Goal: Find contact information: Find contact information

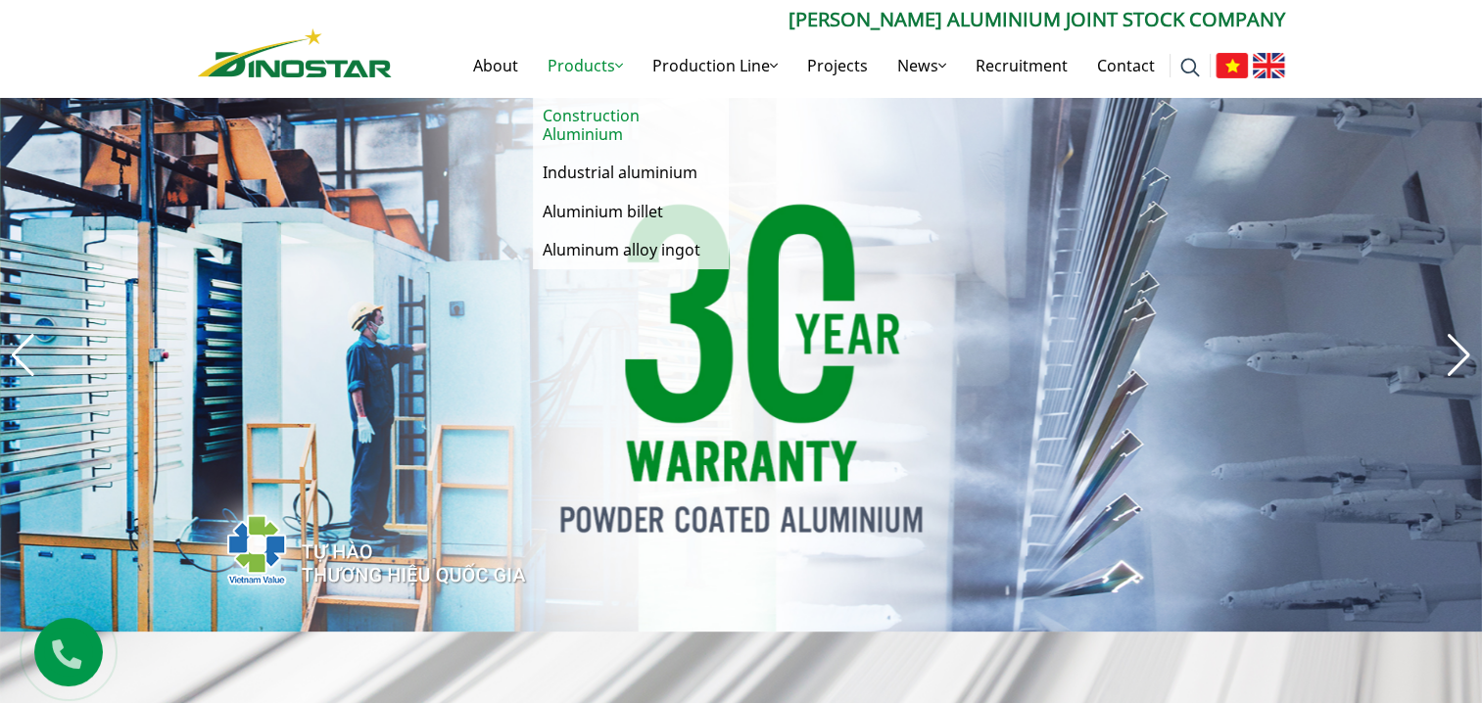
click at [564, 120] on link "Construction Aluminium" at bounding box center [631, 125] width 196 height 57
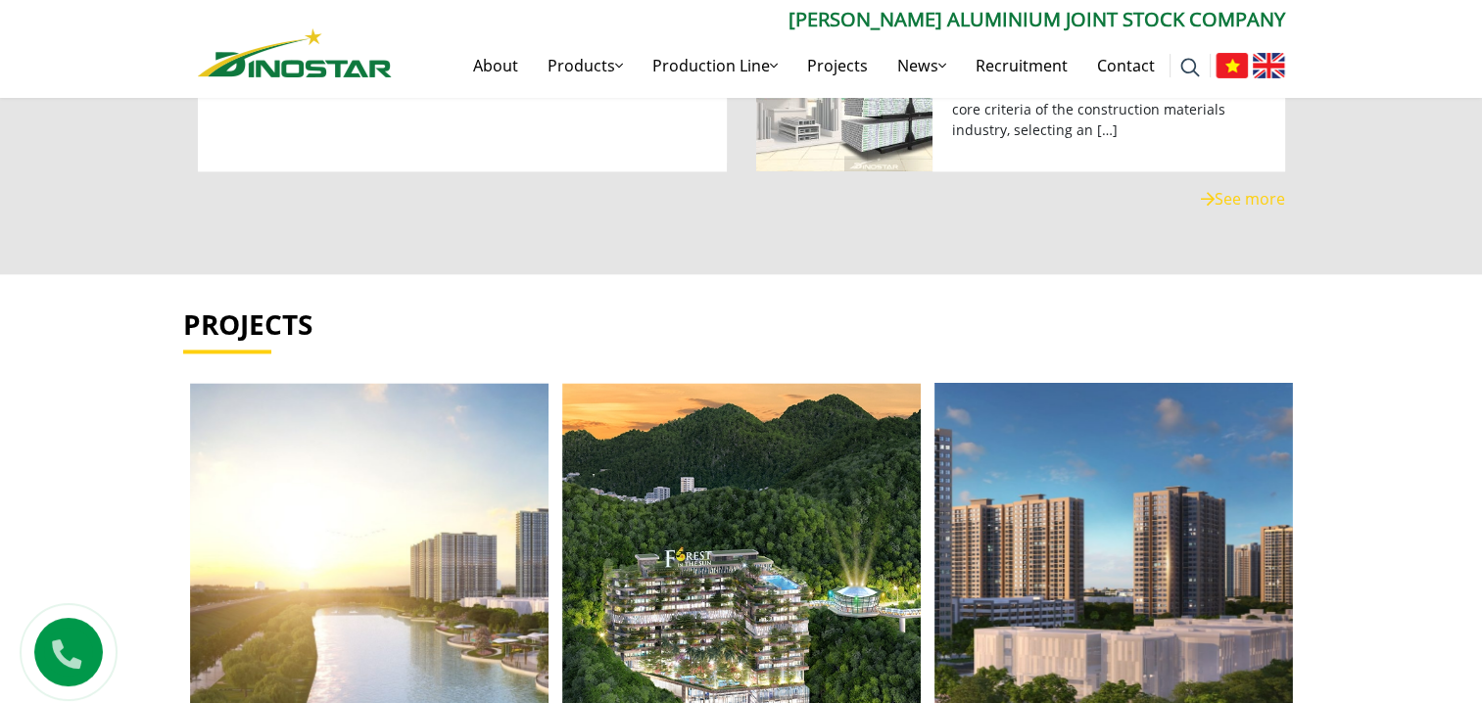
scroll to position [2641, 0]
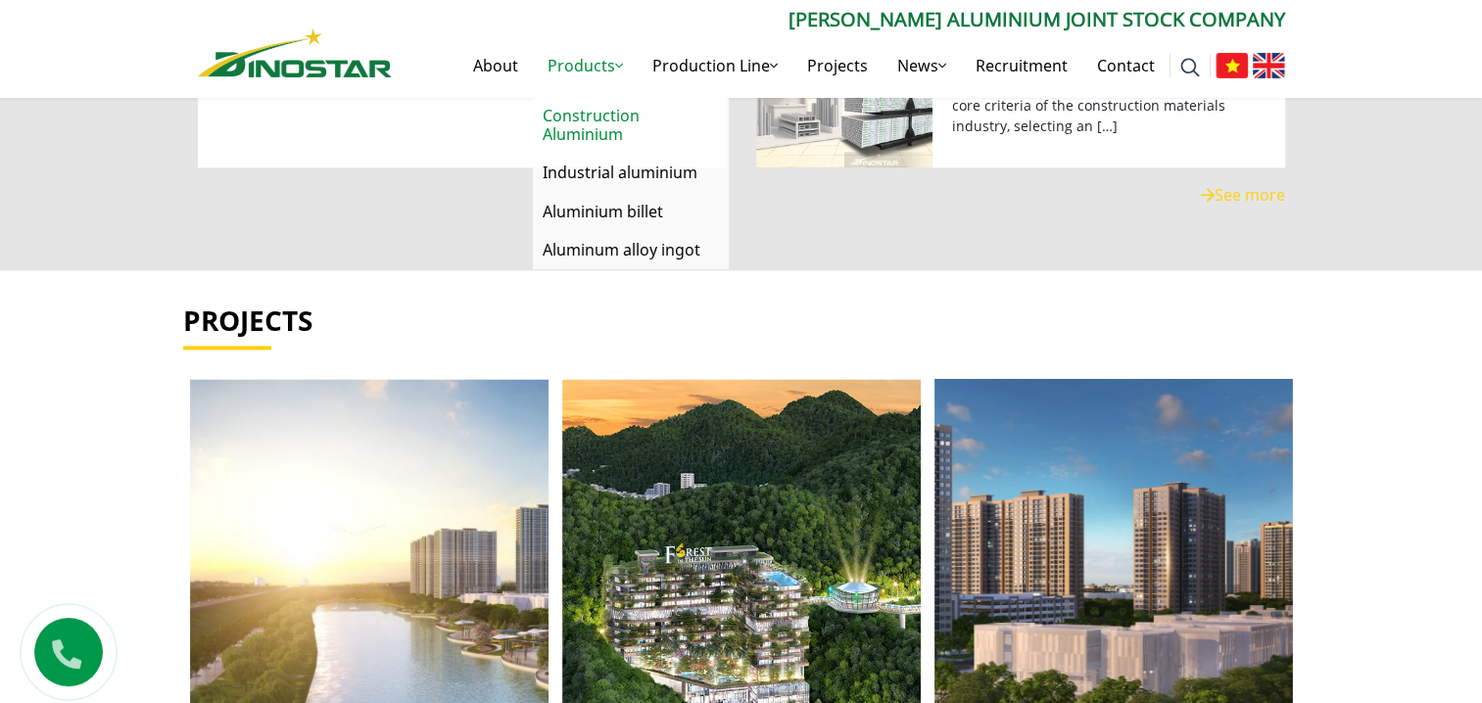
click at [598, 124] on link "Construction Aluminium" at bounding box center [631, 125] width 196 height 57
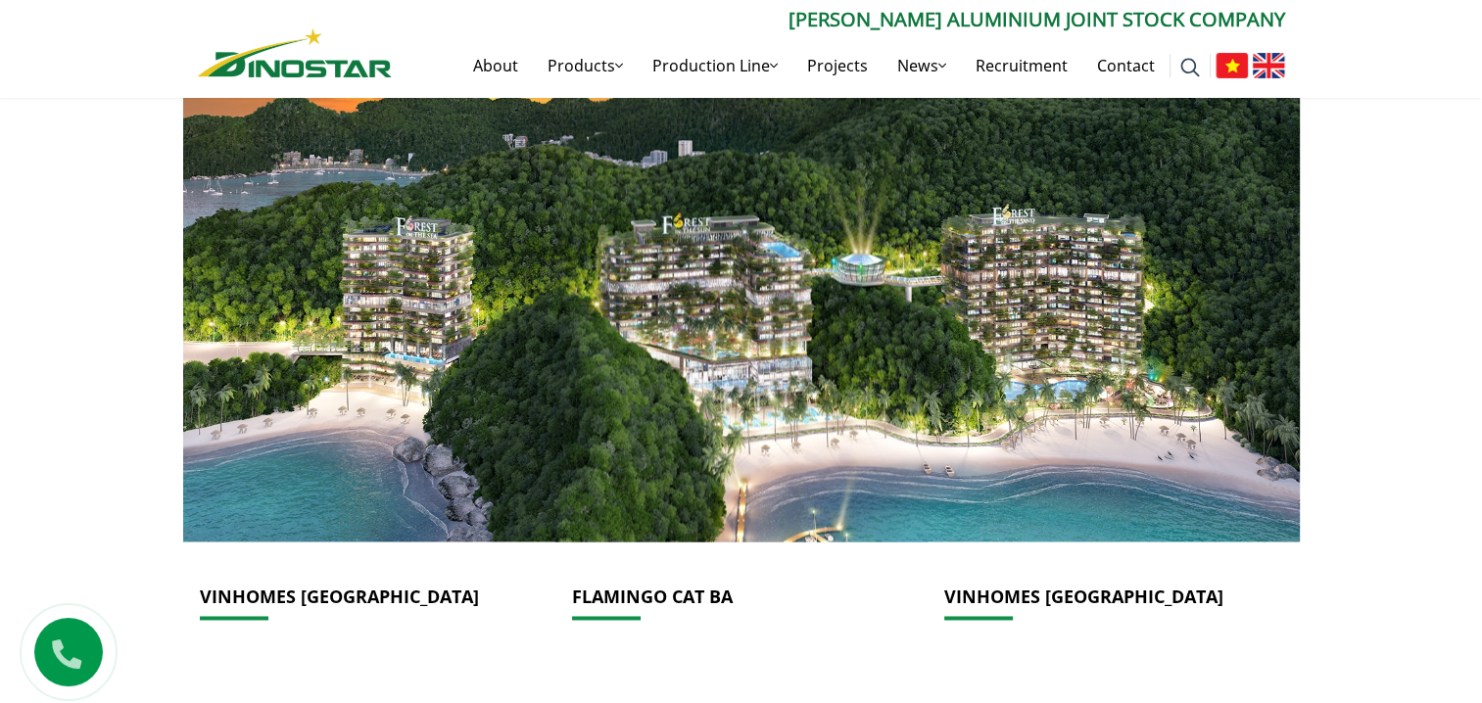
scroll to position [2969, 0]
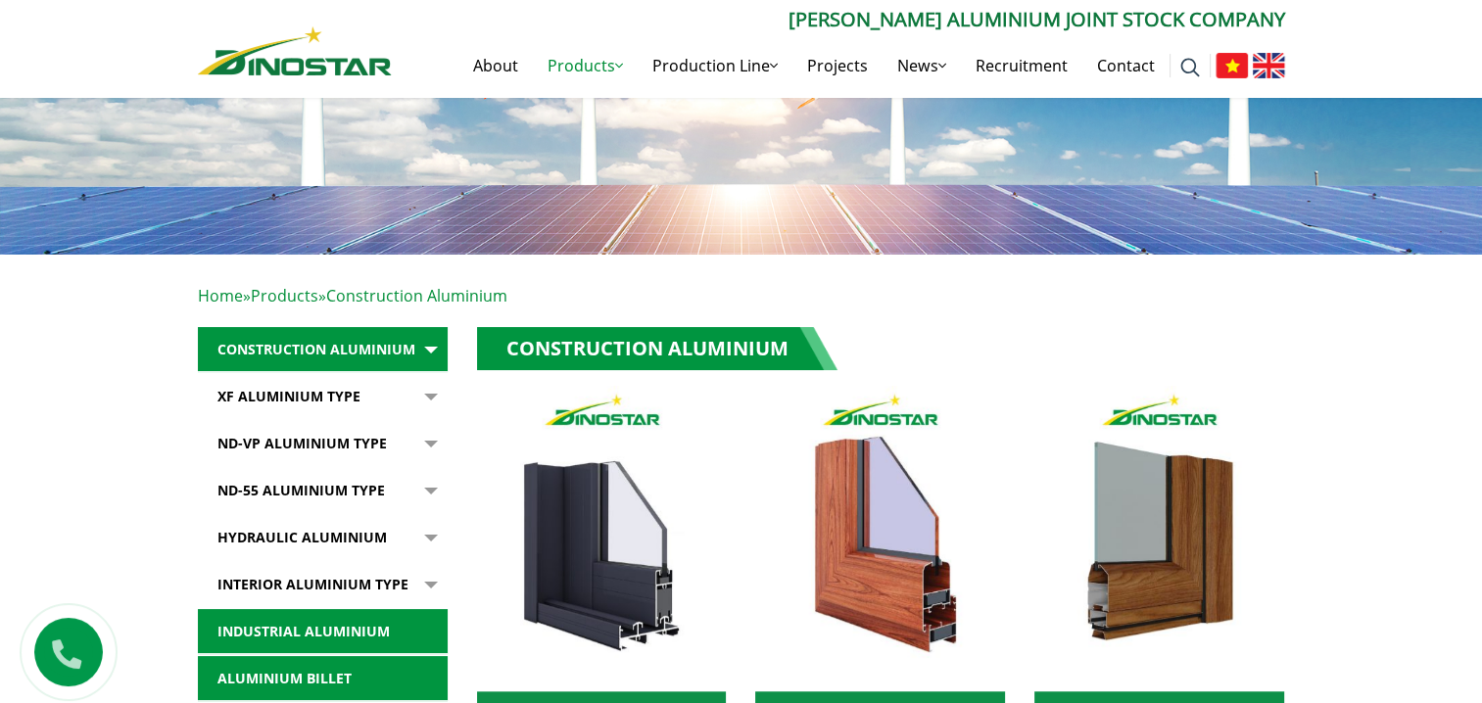
scroll to position [163, 0]
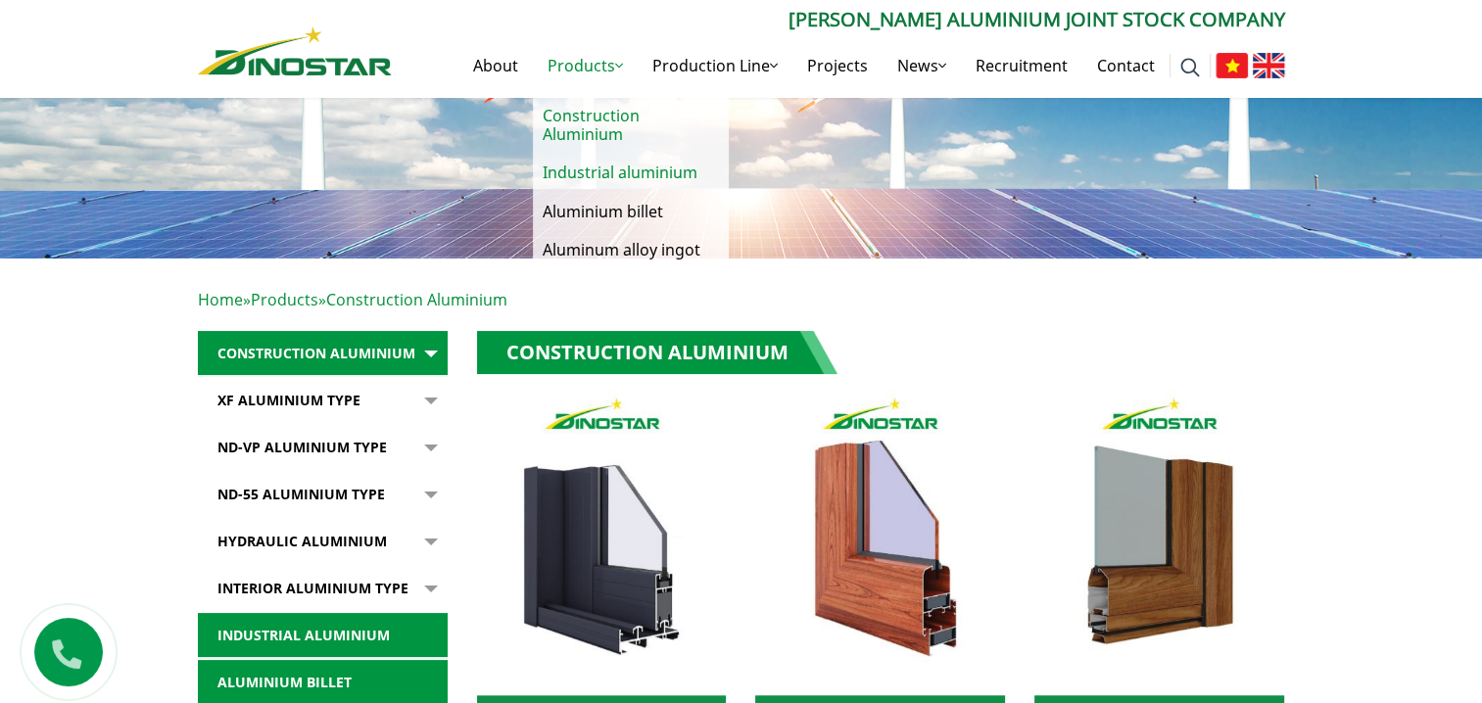
click at [586, 178] on link "Industrial aluminium" at bounding box center [631, 173] width 196 height 38
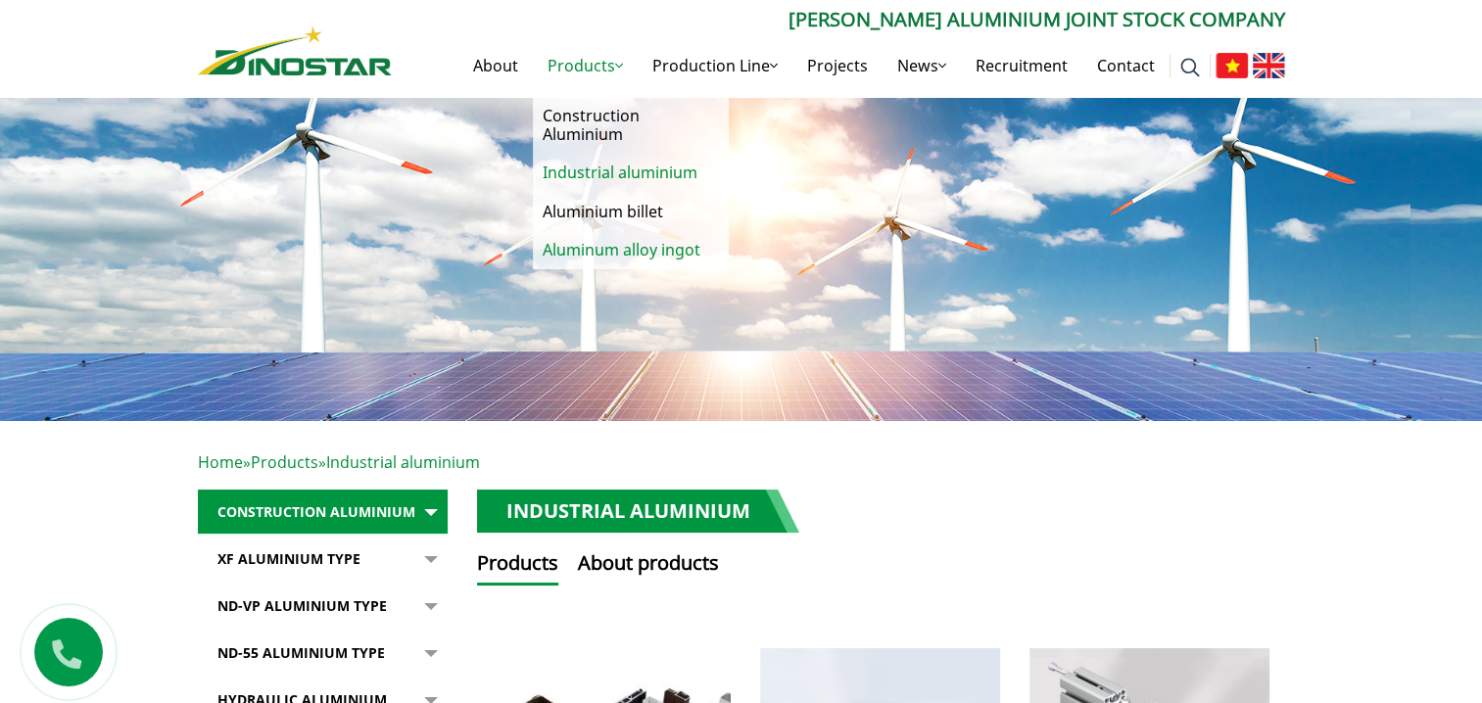
click at [588, 255] on link "Aluminum alloy ingot" at bounding box center [631, 250] width 196 height 38
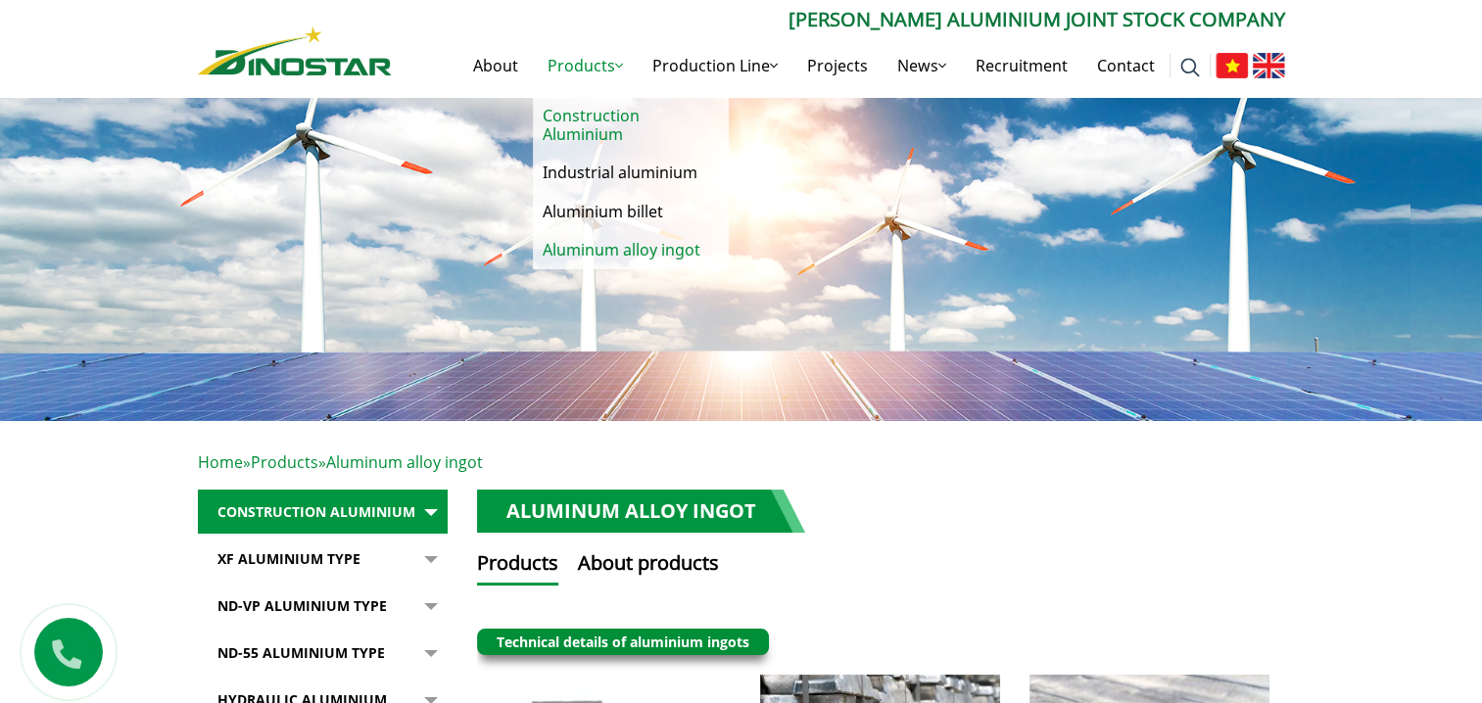
click at [598, 121] on link "Construction Aluminium" at bounding box center [631, 125] width 196 height 57
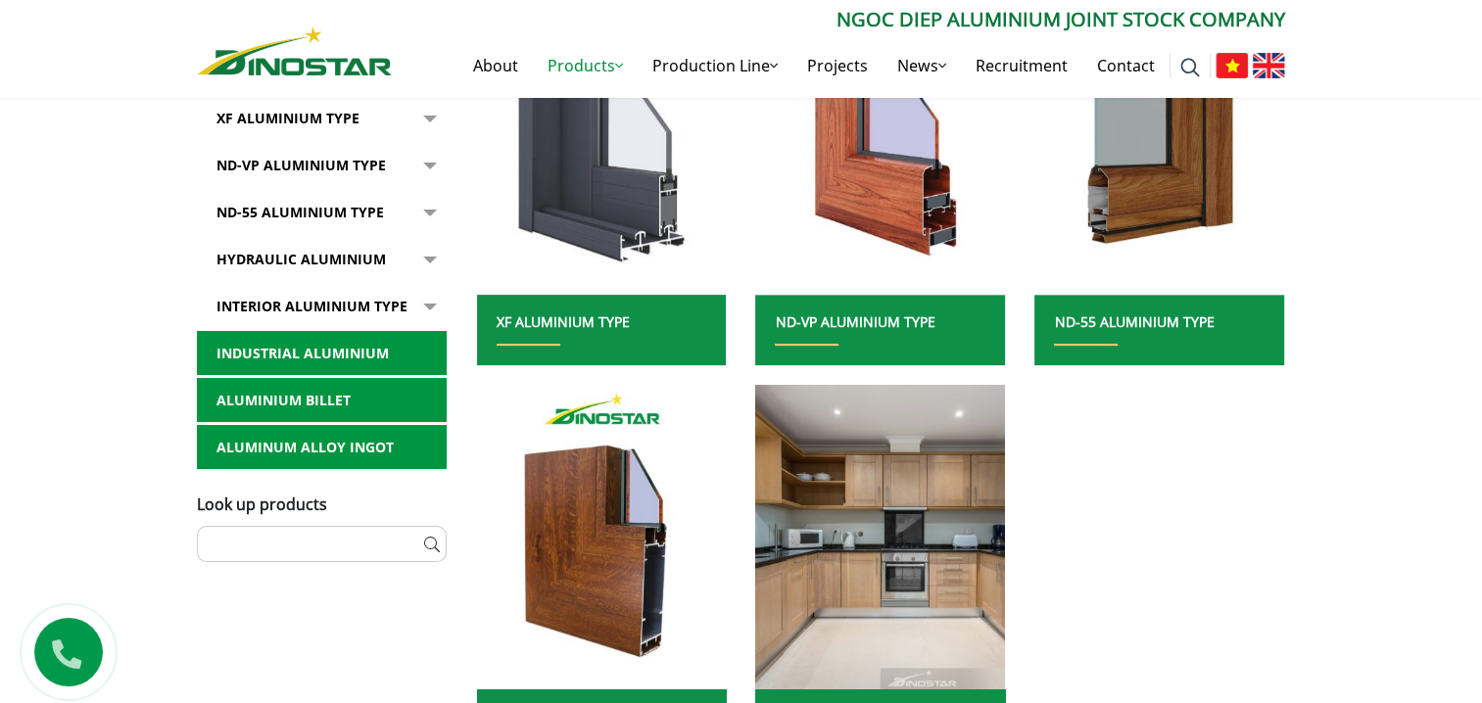
scroll to position [564, 0]
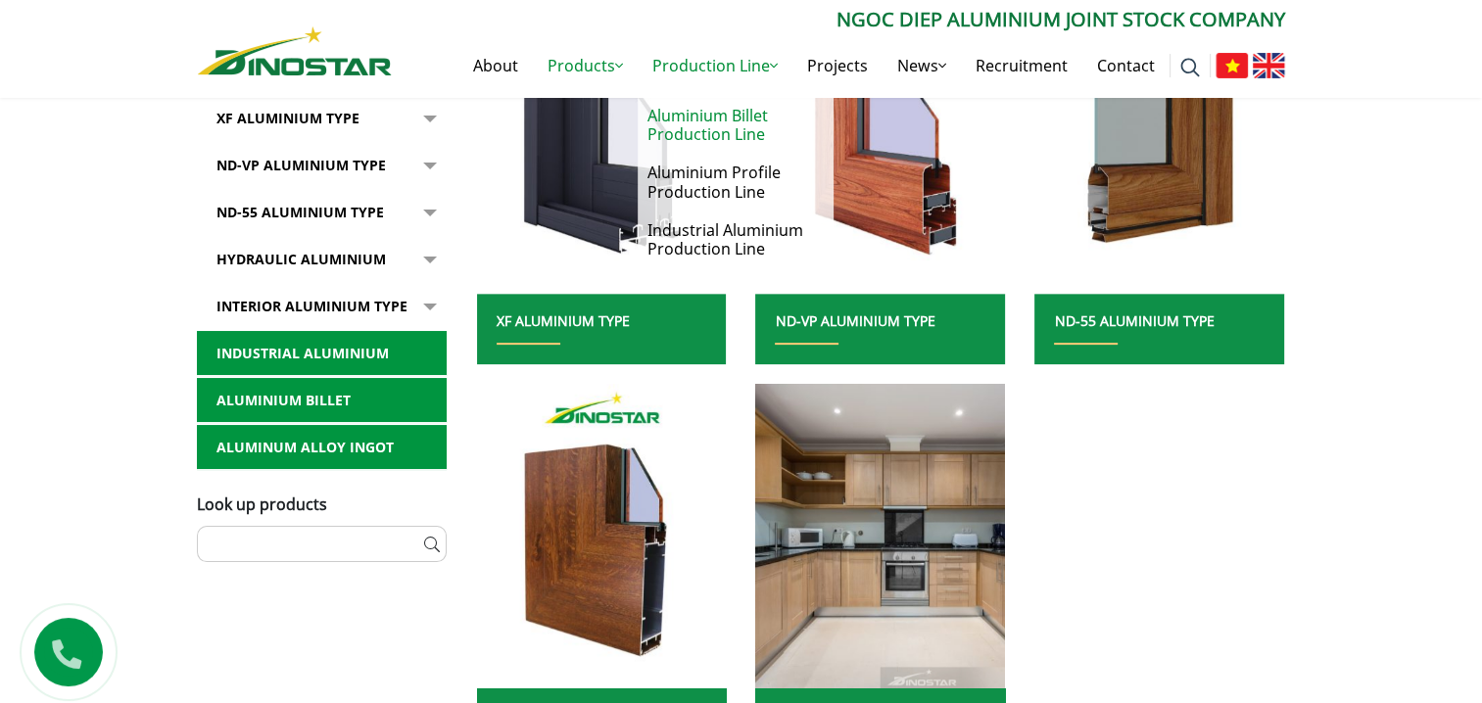
click at [705, 136] on link "Aluminium Billet Production Line" at bounding box center [736, 125] width 196 height 57
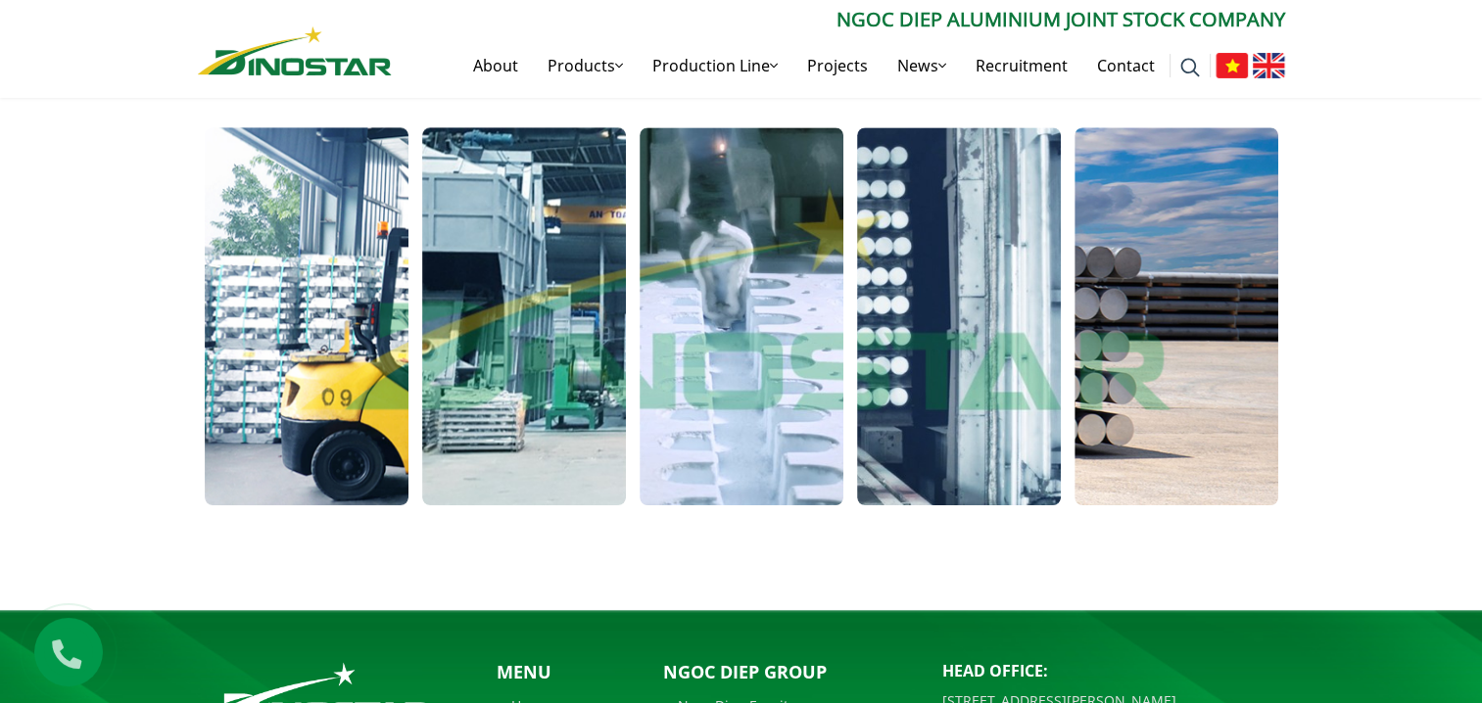
scroll to position [1587, 0]
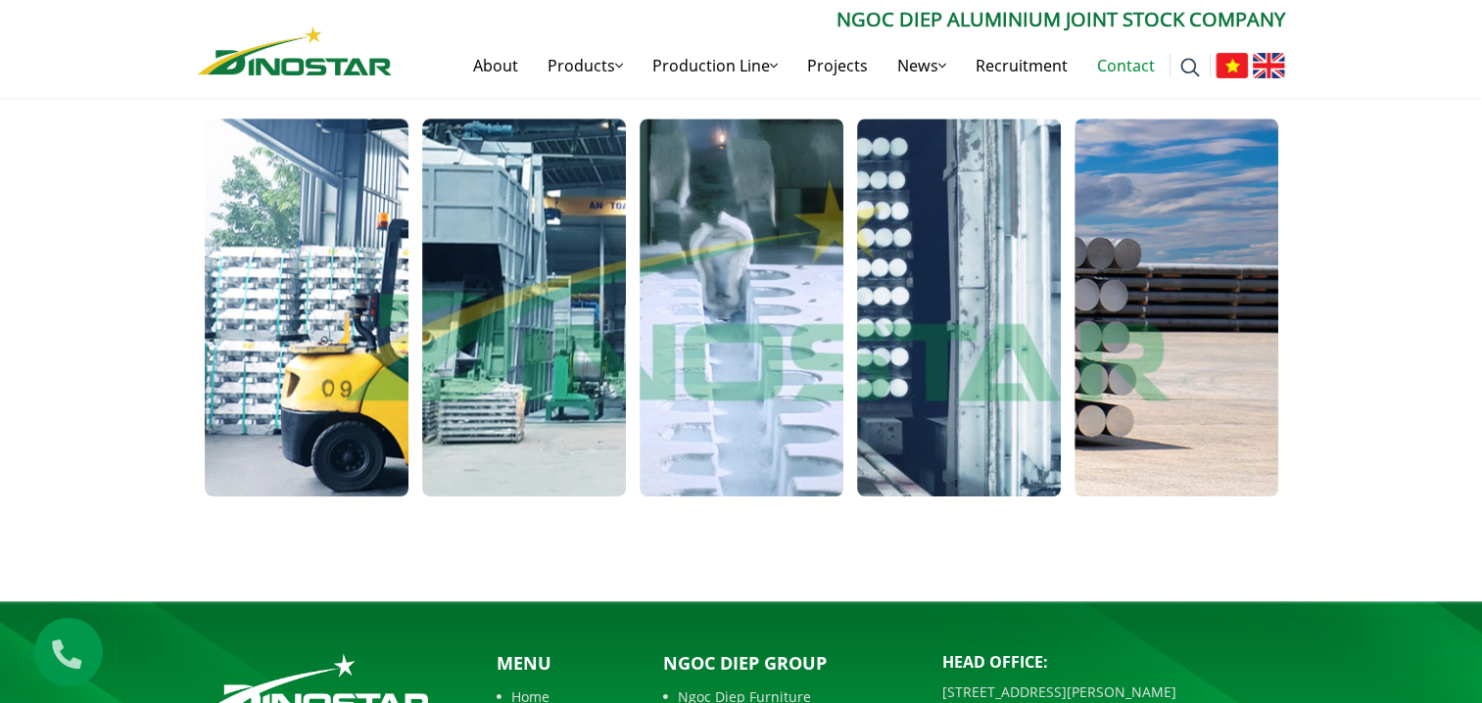
click at [1112, 74] on link "Contact" at bounding box center [1125, 65] width 87 height 63
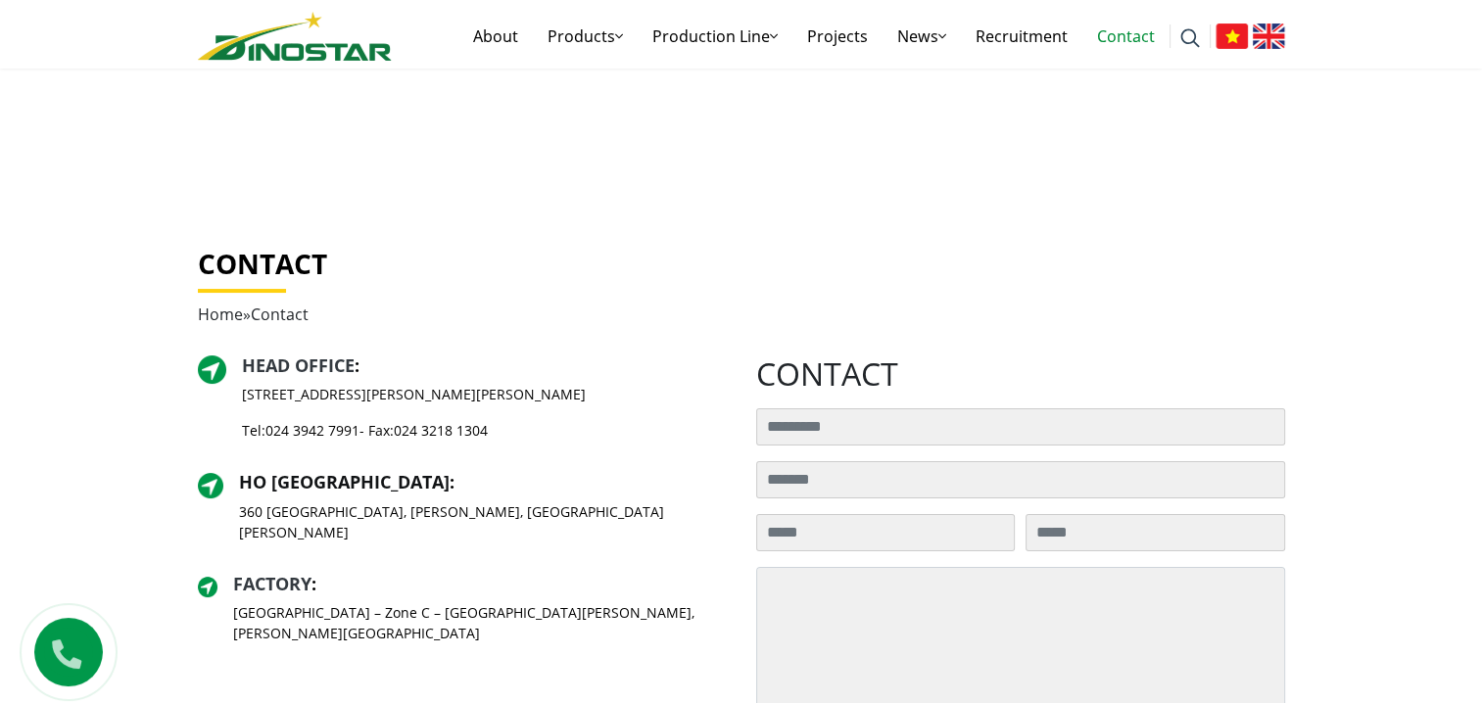
scroll to position [235, 0]
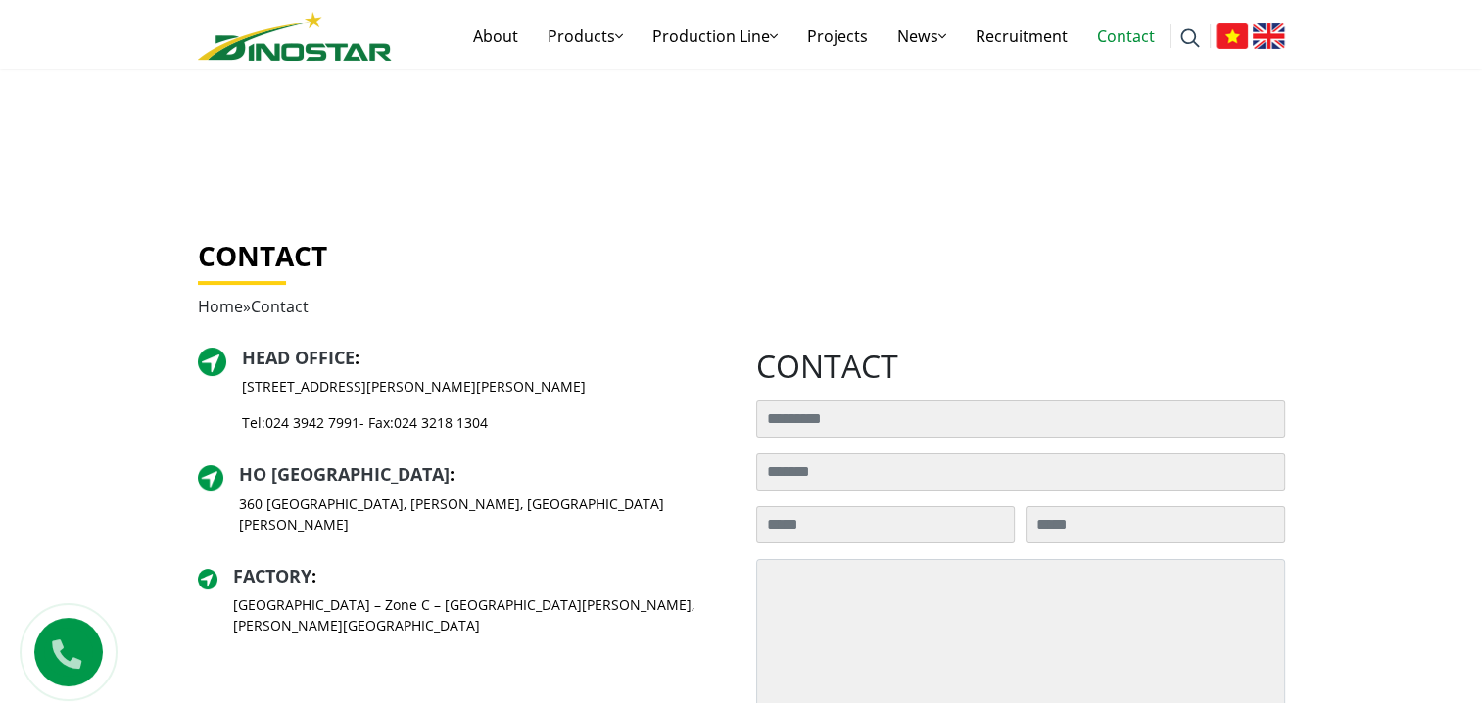
click at [311, 600] on p "[GEOGRAPHIC_DATA] – Zone C – [GEOGRAPHIC_DATA][PERSON_NAME], [PERSON_NAME][GEOG…" at bounding box center [480, 615] width 494 height 41
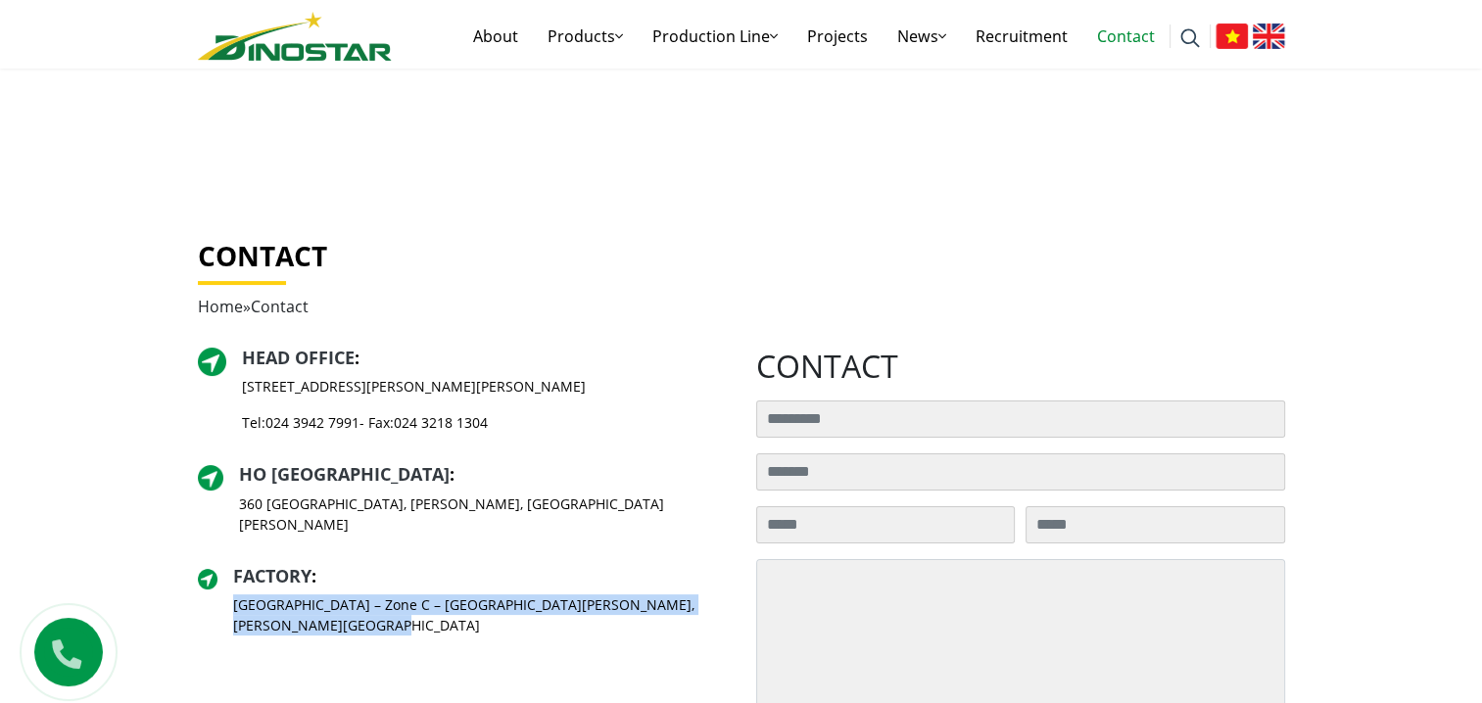
drag, startPoint x: 321, startPoint y: 613, endPoint x: 225, endPoint y: 585, distance: 100.1
click at [225, 585] on div "Factory : C2 Road – Zone C – Pho Noi A Industrial Zone, Nhu Quynh Commune, Hung…" at bounding box center [462, 609] width 529 height 86
copy p "[GEOGRAPHIC_DATA] – Zone C – [GEOGRAPHIC_DATA][PERSON_NAME], [PERSON_NAME][GEOG…"
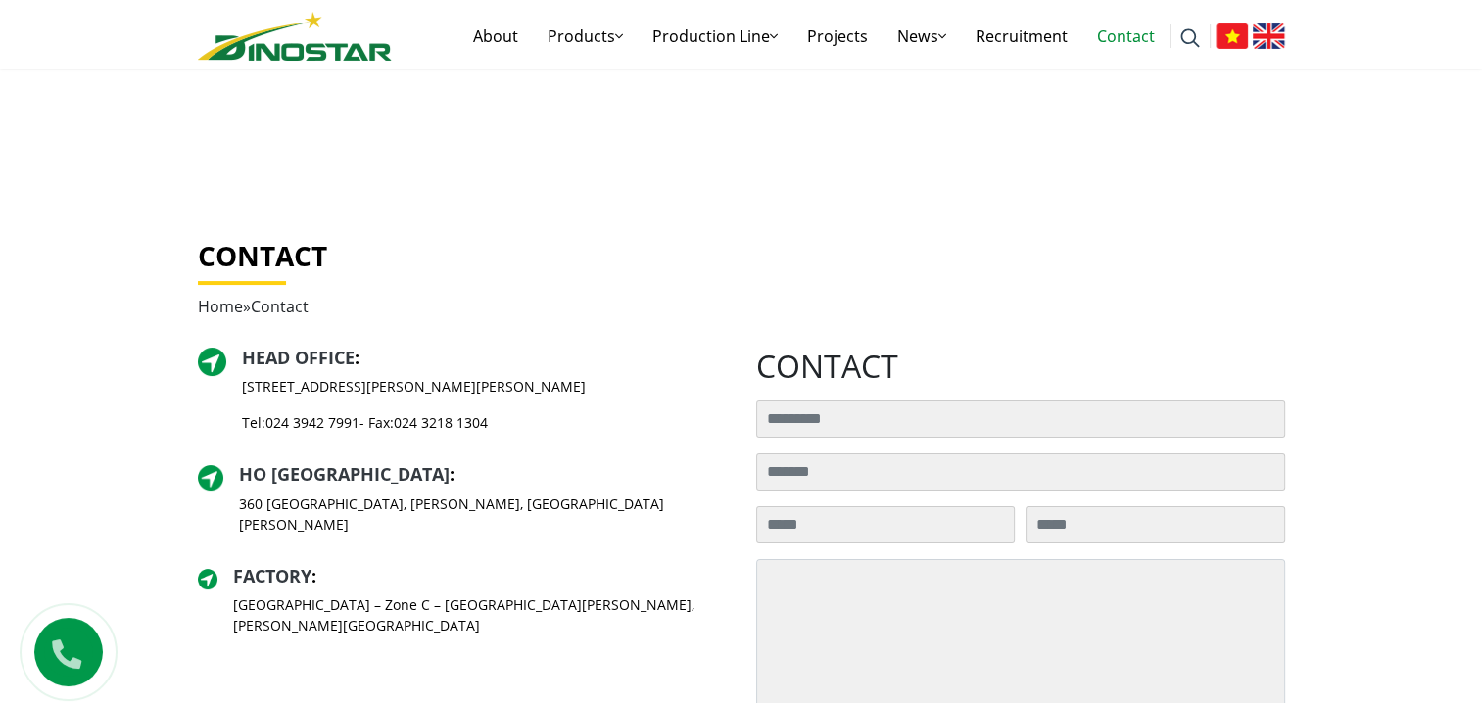
click at [617, 376] on div "Head Office : 35 Hai Ba Trung Street, Cua Nam Ward, Hanoi City Tel: 024 3942 79…" at bounding box center [462, 399] width 529 height 102
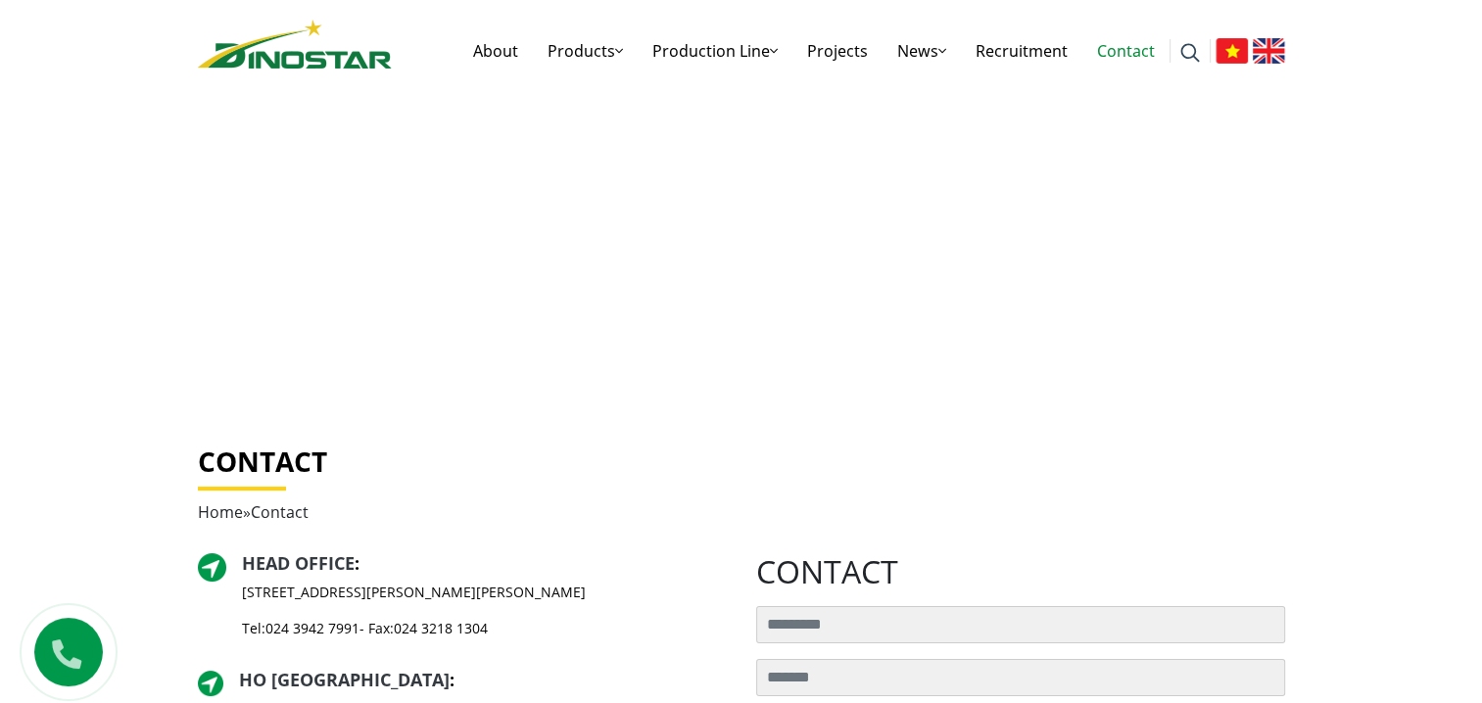
scroll to position [16, 0]
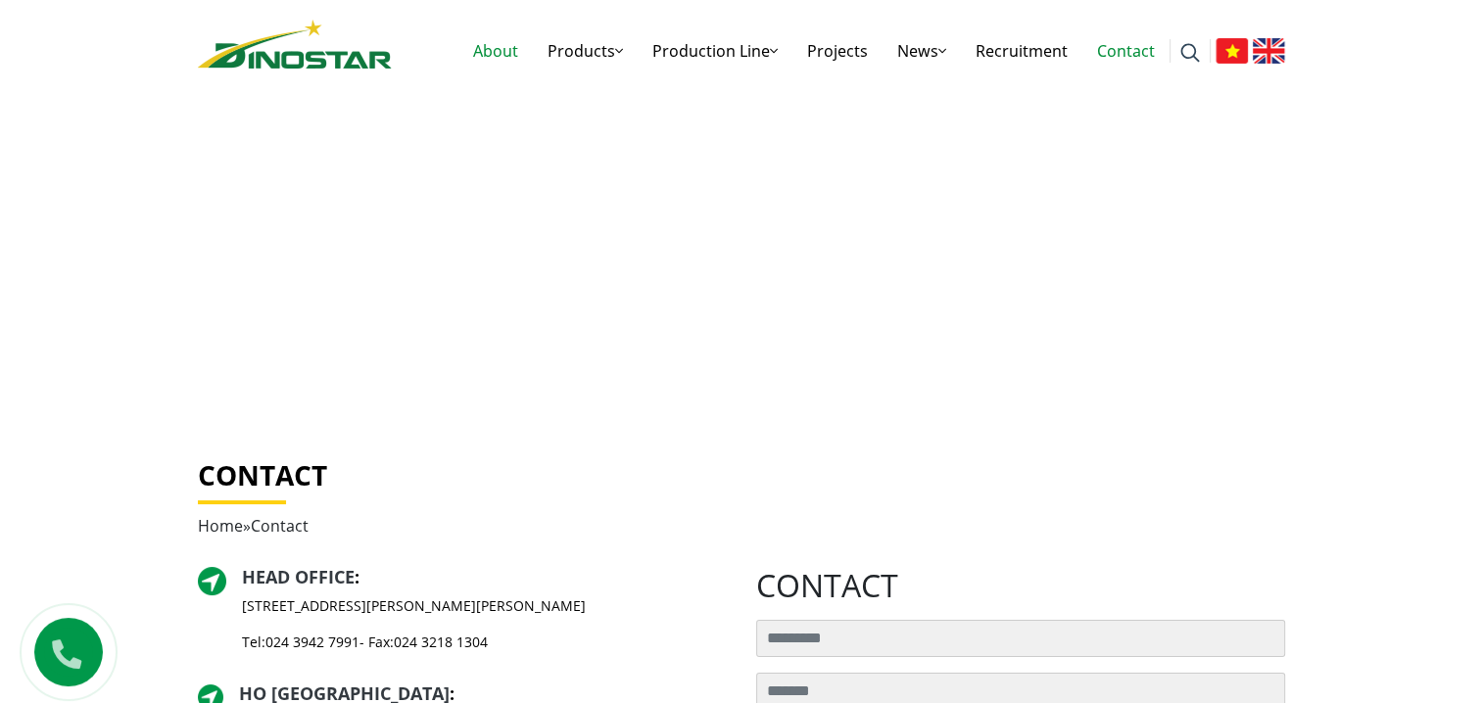
click at [498, 51] on link "About" at bounding box center [495, 51] width 74 height 63
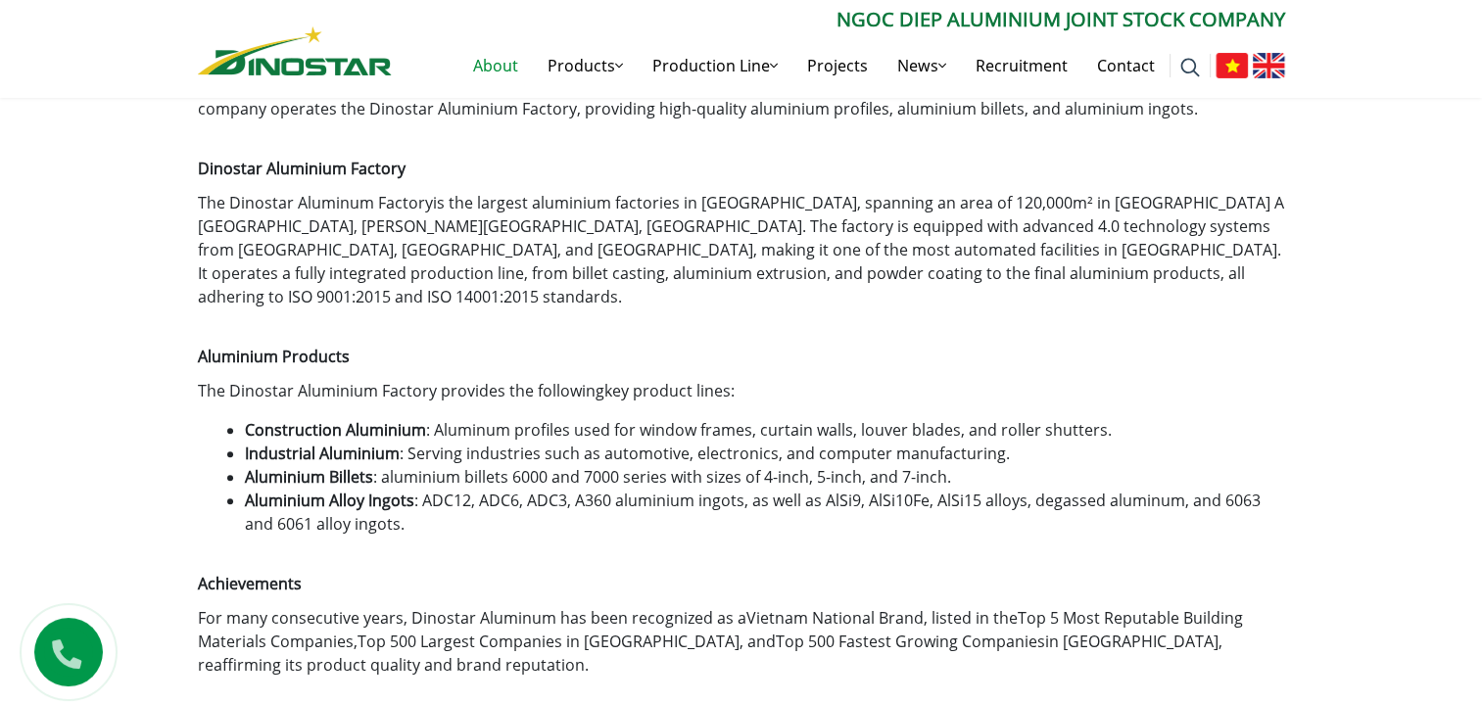
scroll to position [563, 0]
